Goal: Information Seeking & Learning: Learn about a topic

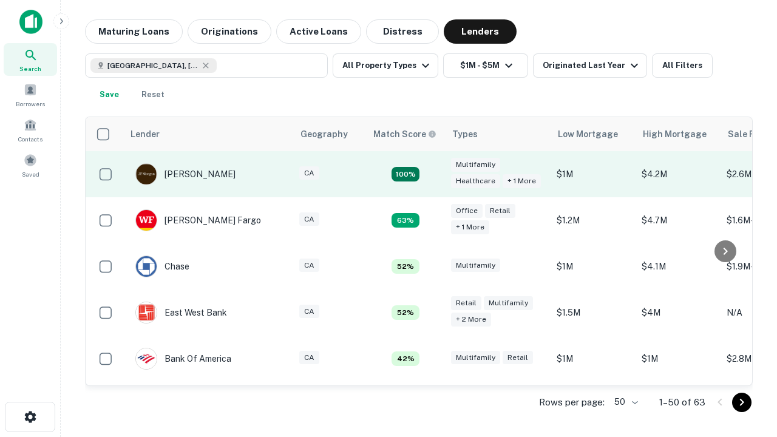
click at [431, 174] on td "100%" at bounding box center [405, 174] width 79 height 46
